Goal: Answer question/provide support

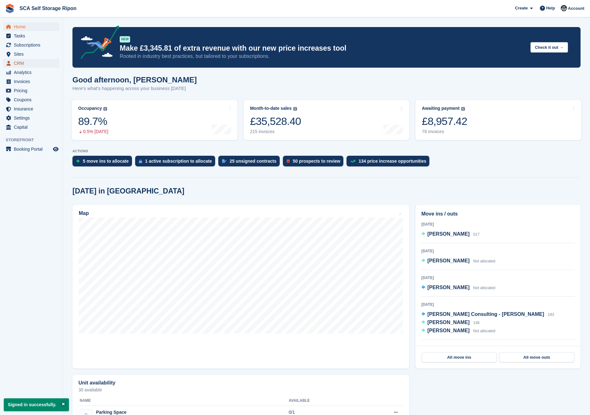
click at [25, 61] on span "CRM" at bounding box center [33, 63] width 38 height 9
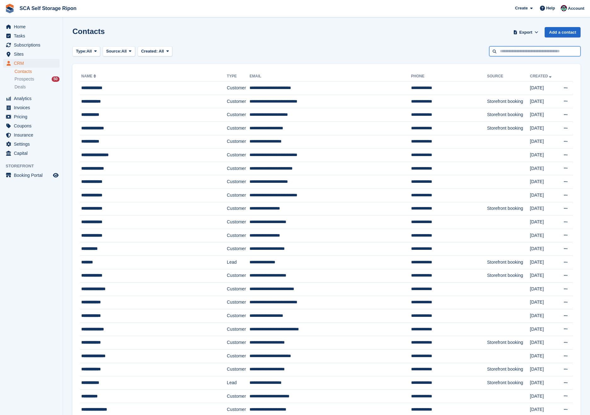
click at [533, 47] on input "text" at bounding box center [534, 51] width 91 height 10
type input "**********"
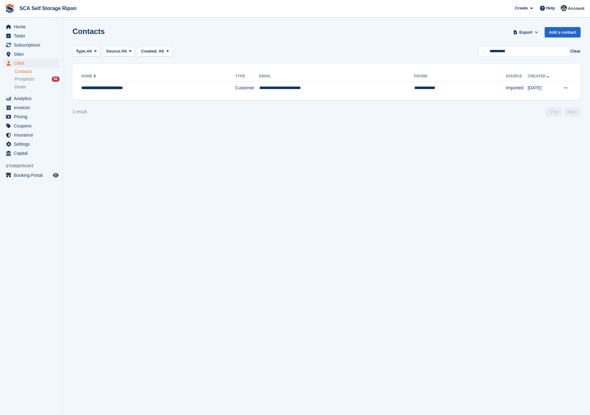
click at [235, 80] on th "Type" at bounding box center [247, 76] width 24 height 10
click at [235, 88] on td "Customer" at bounding box center [247, 88] width 24 height 13
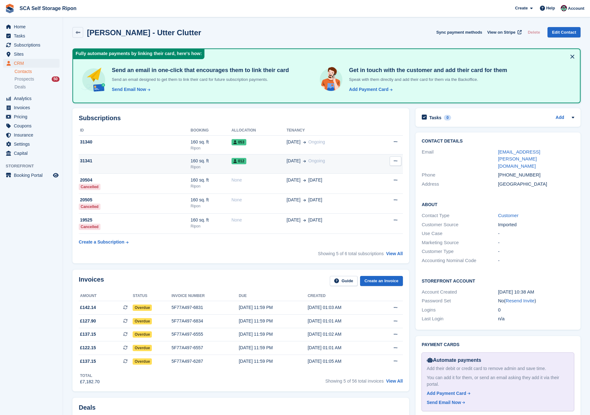
click at [277, 161] on div "012" at bounding box center [258, 161] width 55 height 7
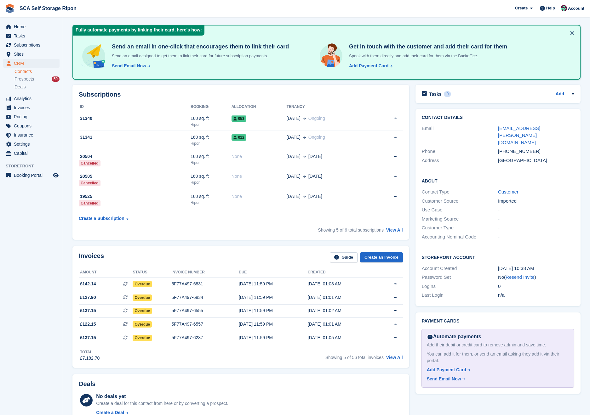
scroll to position [126, 0]
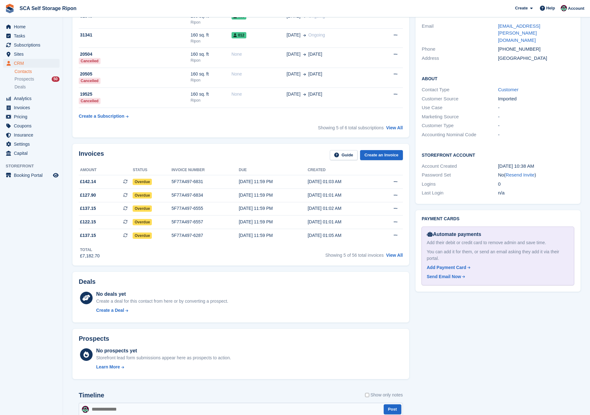
click at [398, 259] on div "Showing 5 of 56 total invoices View All" at bounding box center [363, 255] width 77 height 10
click at [397, 256] on link "View All" at bounding box center [394, 255] width 17 height 5
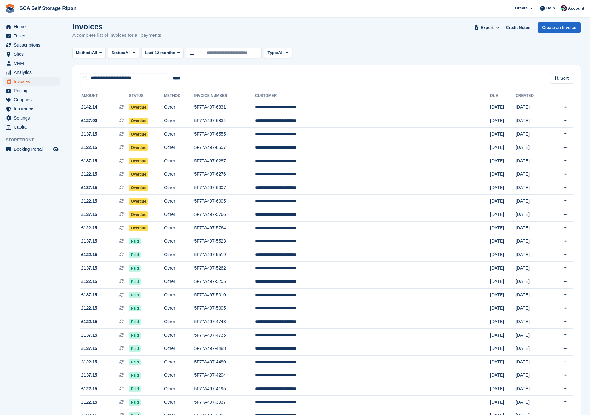
scroll to position [6, 0]
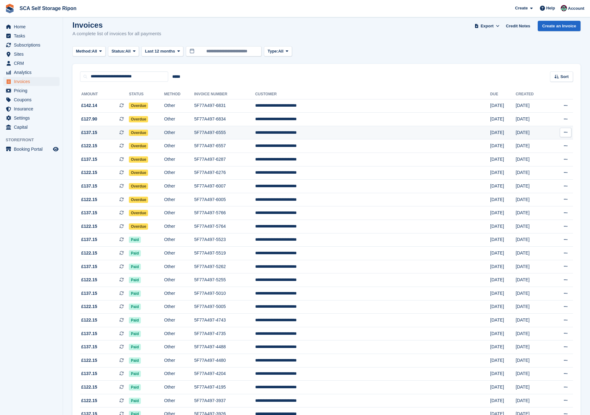
click at [194, 139] on td "Other" at bounding box center [179, 133] width 30 height 14
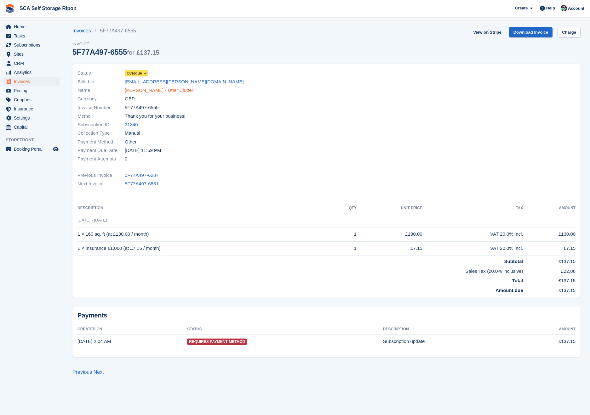
click at [148, 91] on link "[PERSON_NAME] - Utter Clutter" at bounding box center [159, 90] width 69 height 7
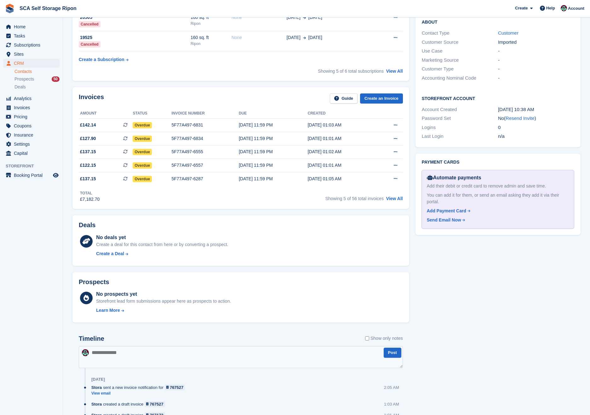
scroll to position [260, 0]
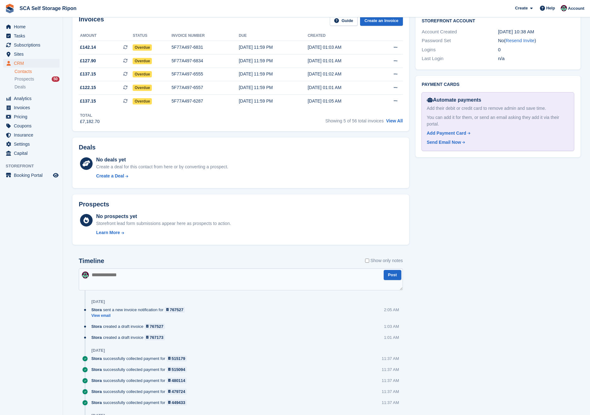
click at [125, 277] on textarea at bounding box center [241, 280] width 324 height 22
paste textarea "**********"
type textarea "**********"
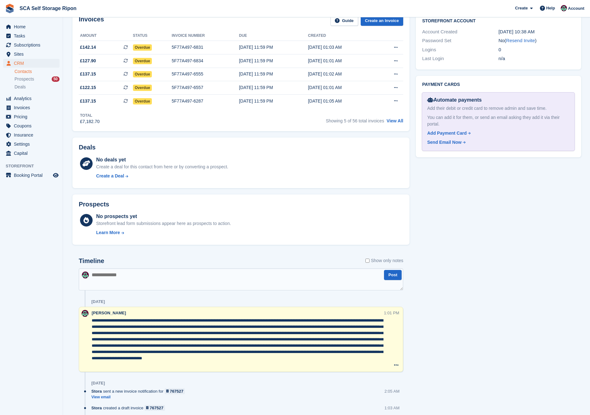
scroll to position [261, 0]
